Goal: Find specific page/section: Find specific page/section

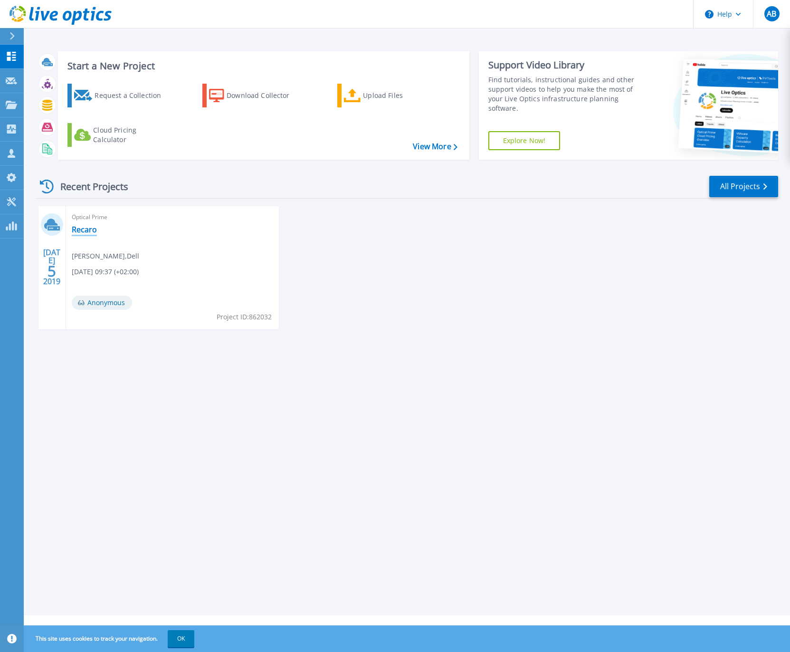
click at [85, 228] on link "Recaro" at bounding box center [84, 229] width 25 height 9
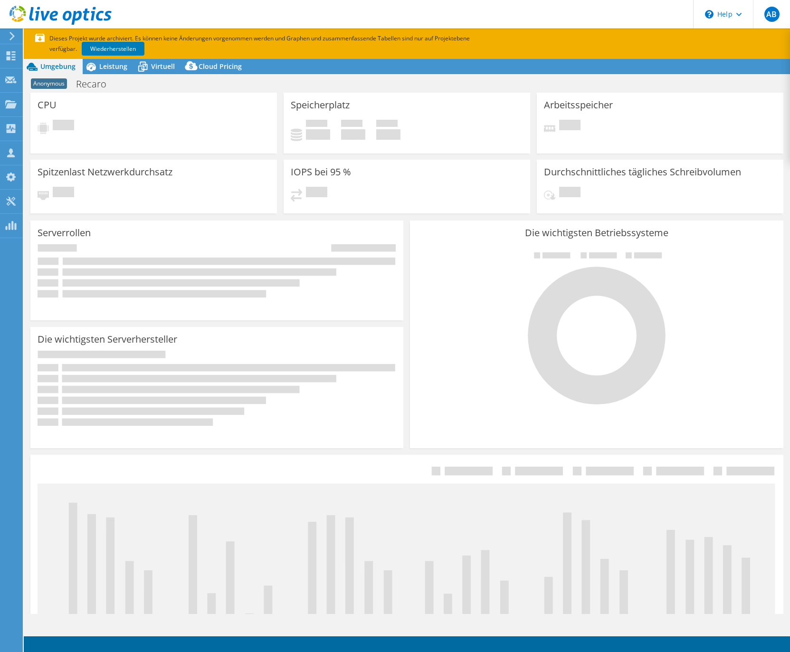
select select "USD"
